Goal: Task Accomplishment & Management: Use online tool/utility

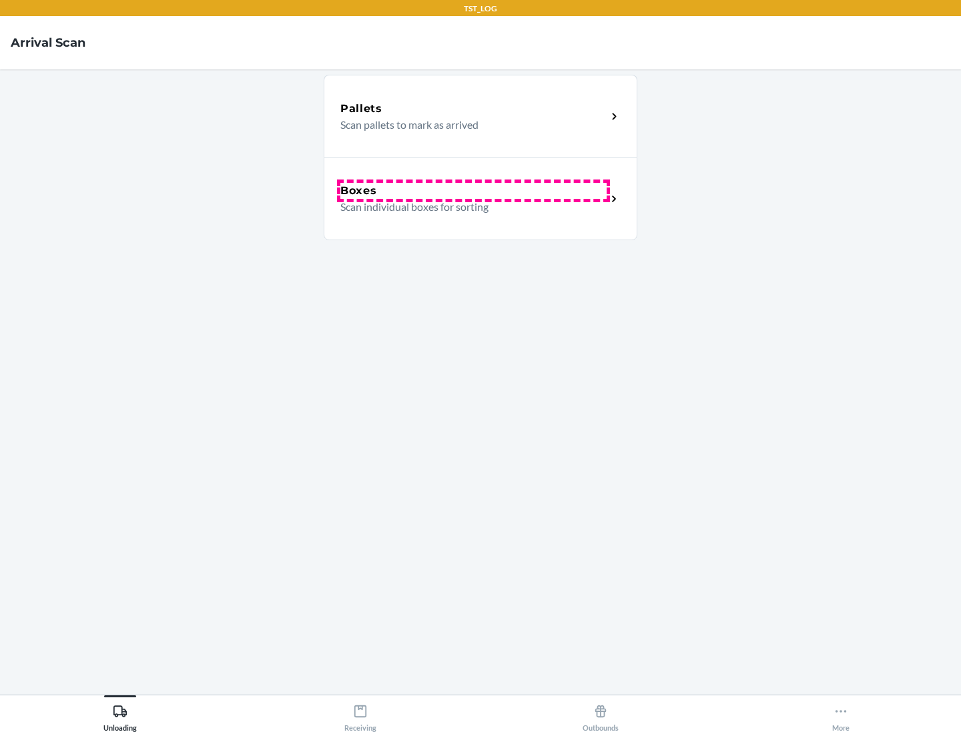
click at [473, 191] on div "Boxes" at bounding box center [473, 191] width 266 height 16
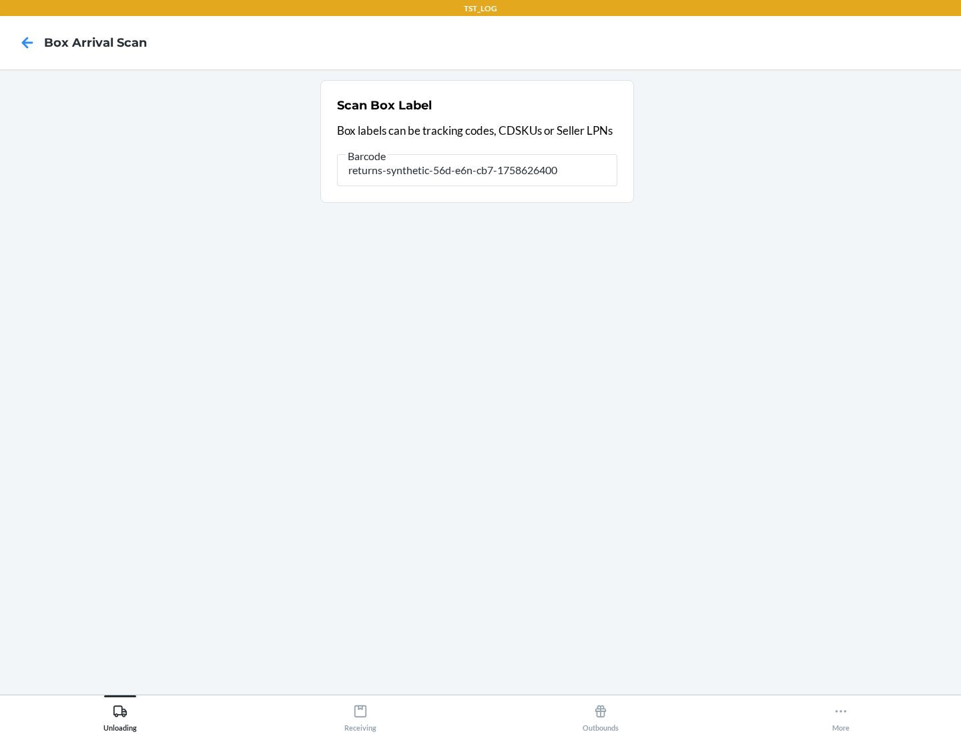
type input "returns-synthetic-56d-e6n-cb7-1758626400"
